Goal: Check status: Check status

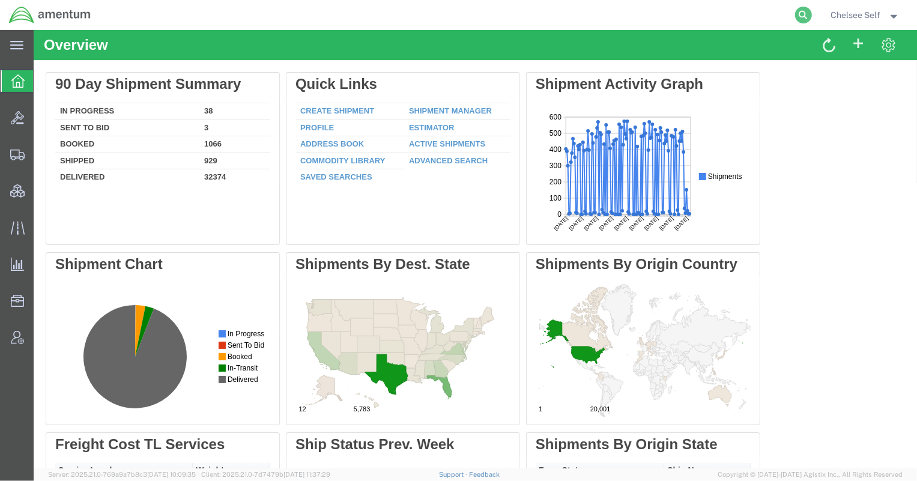
click at [798, 12] on icon at bounding box center [803, 15] width 17 height 17
click at [664, 11] on input "search" at bounding box center [612, 15] width 365 height 29
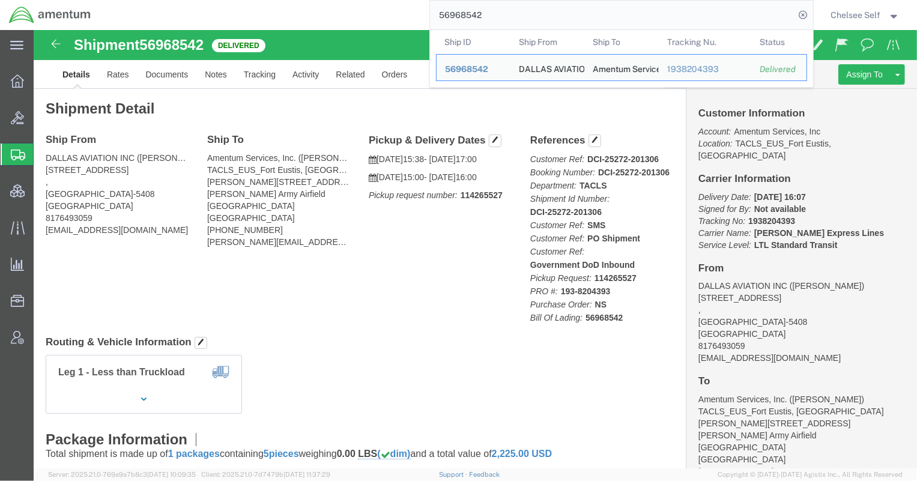
drag, startPoint x: 510, startPoint y: 18, endPoint x: 315, endPoint y: 8, distance: 195.3
click at [315, 8] on div "56968542 Ship ID Ship From Ship To Tracking Nu. Status Ship ID 56968542 Ship Fr…" at bounding box center [456, 15] width 713 height 30
paste input "63127460"
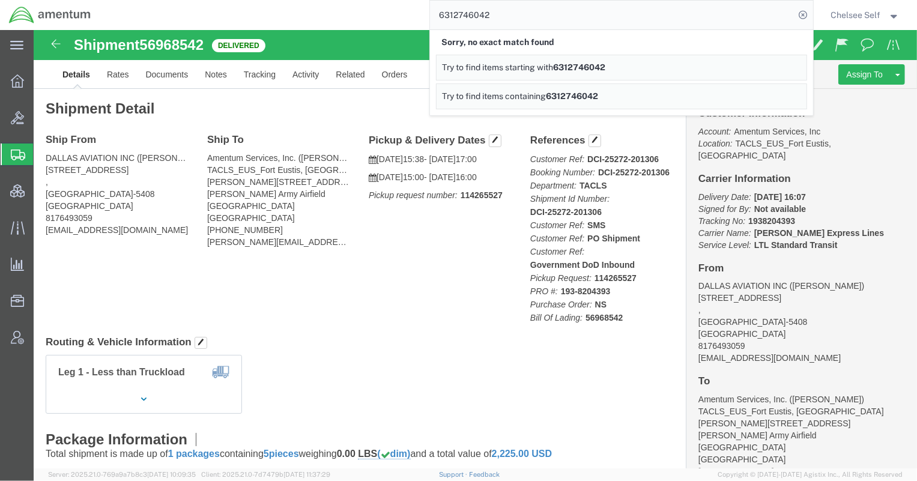
drag, startPoint x: 511, startPoint y: 13, endPoint x: 324, endPoint y: 2, distance: 186.9
click at [340, 10] on div "6312746042 Sorry, no exact match found Try to find items starting with 63127460…" at bounding box center [456, 15] width 713 height 30
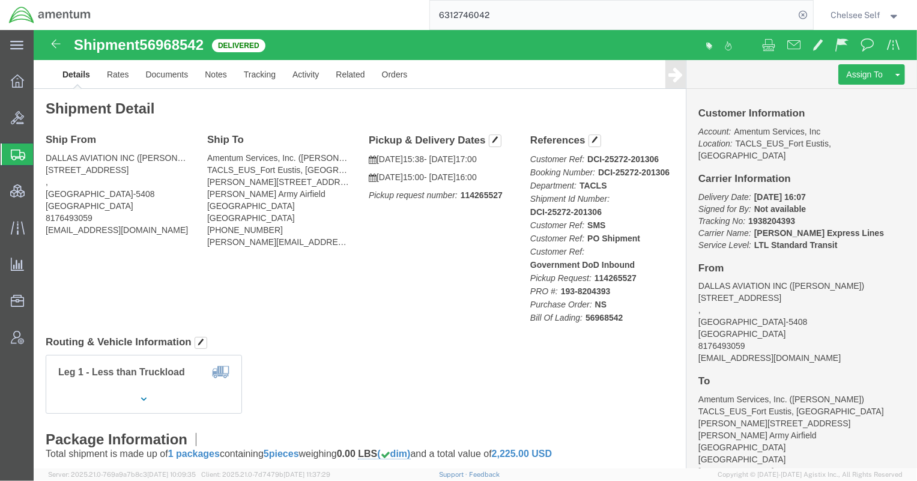
paste input "7835525751"
type input "7835525751"
